Goal: Navigation & Orientation: Find specific page/section

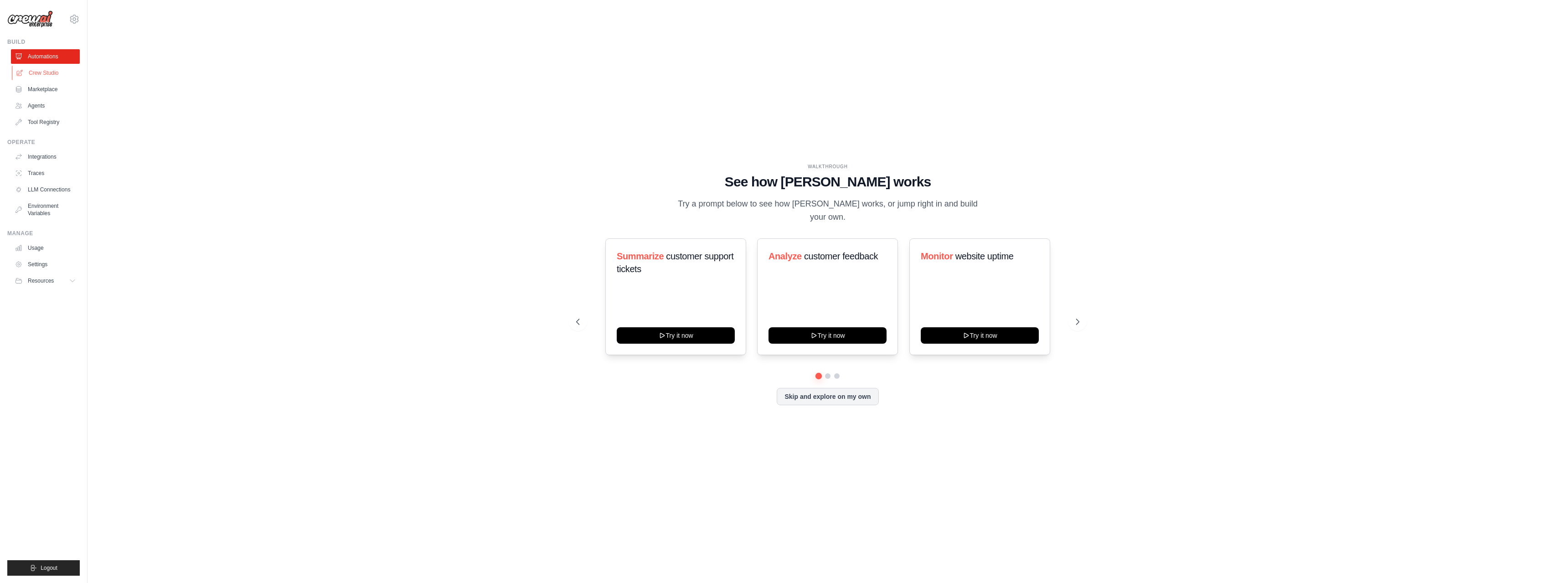
click at [51, 75] on link "Crew Studio" at bounding box center [46, 73] width 69 height 15
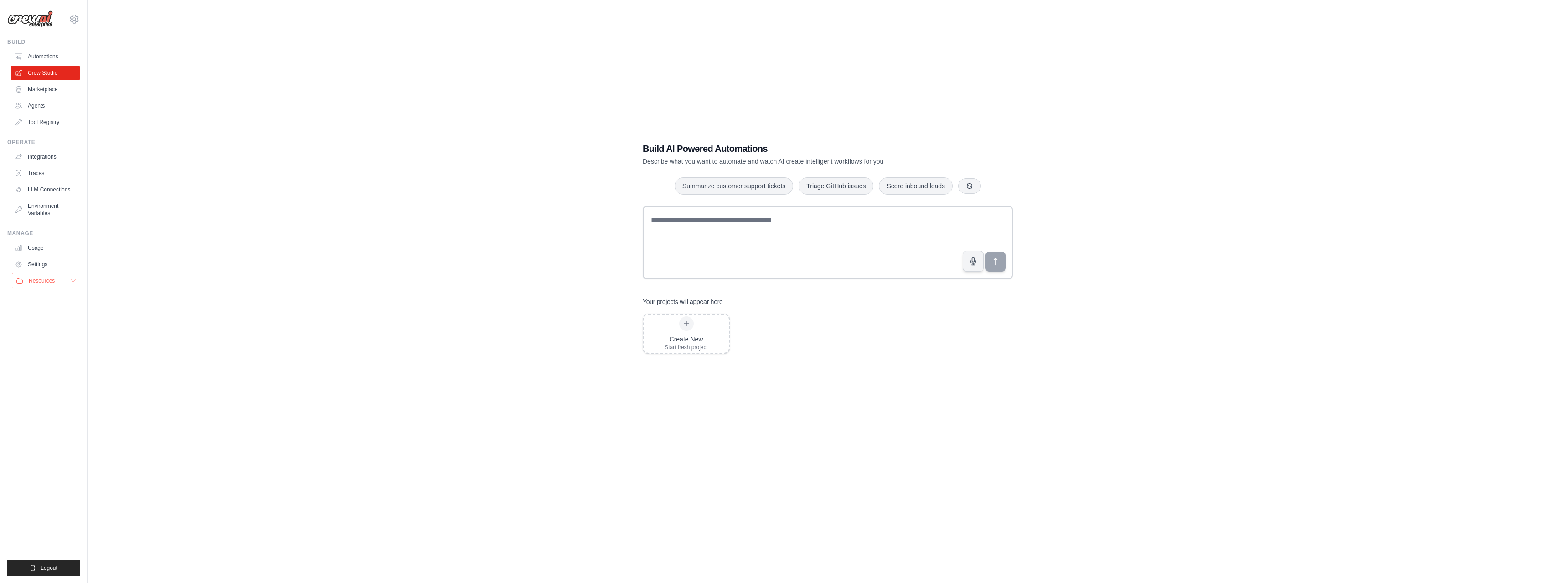
click at [48, 286] on button "Resources" at bounding box center [46, 281] width 69 height 15
click at [57, 283] on button "Resources" at bounding box center [46, 281] width 69 height 15
